Goal: Information Seeking & Learning: Learn about a topic

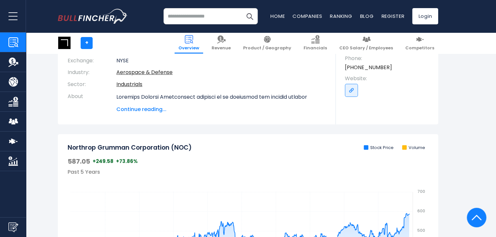
scroll to position [125, 0]
click at [139, 111] on span "Continue reading..." at bounding box center [221, 109] width 210 height 8
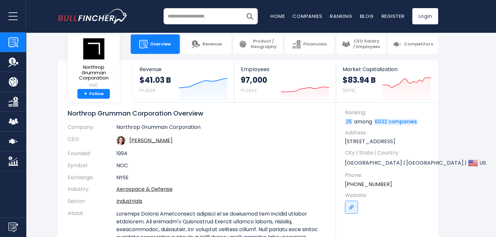
scroll to position [0, 0]
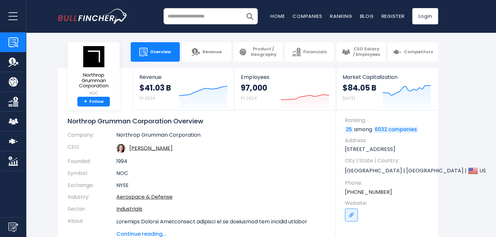
click at [157, 234] on span "Continue reading..." at bounding box center [221, 234] width 210 height 8
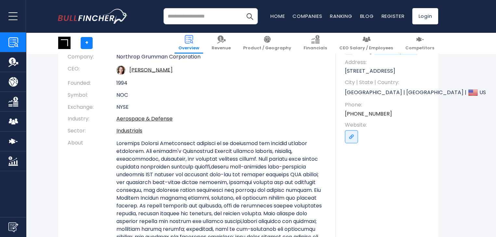
scroll to position [81, 0]
